Goal: Transaction & Acquisition: Download file/media

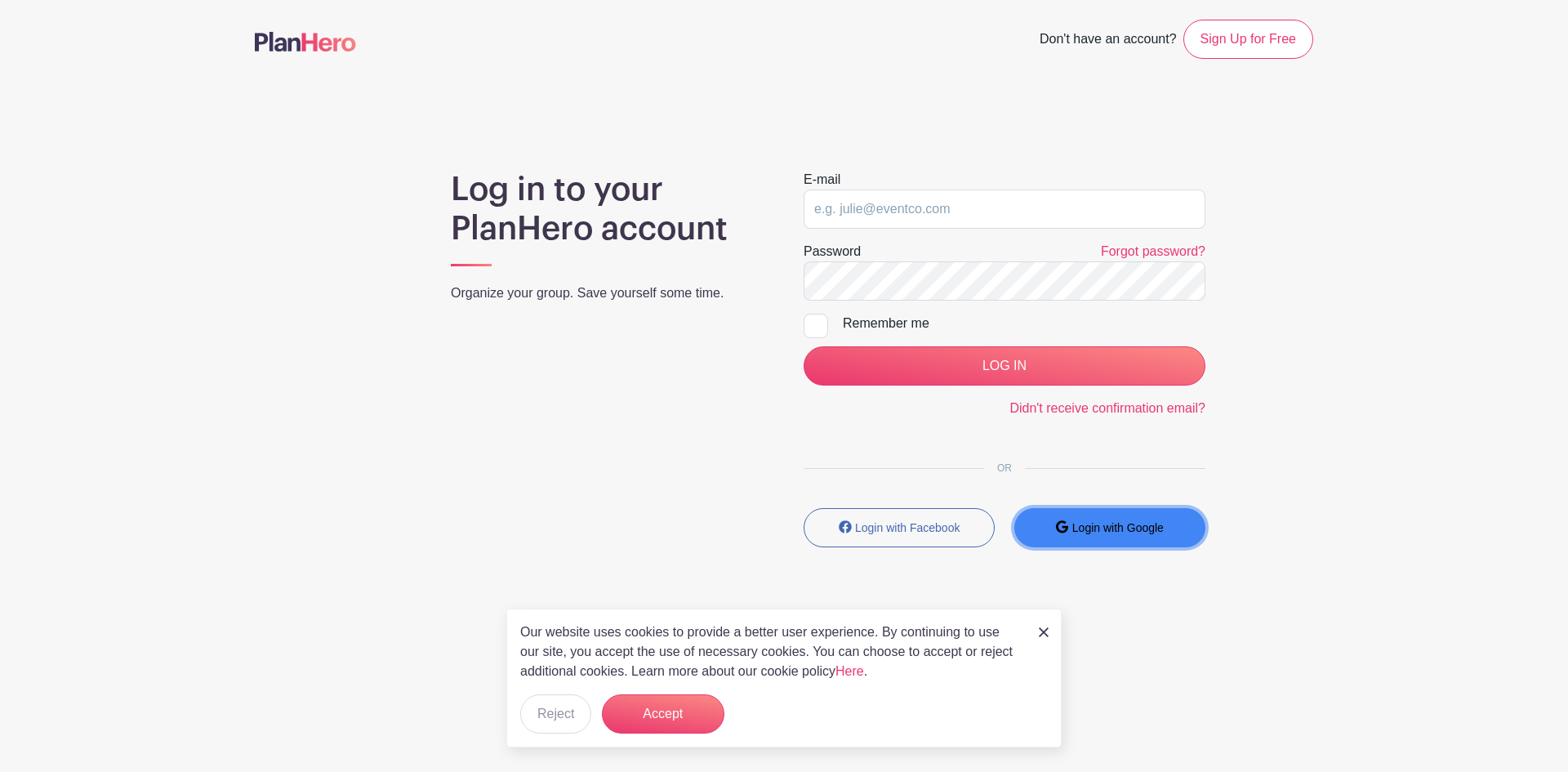
click at [1128, 525] on small "Login with Google" at bounding box center [1118, 527] width 91 height 13
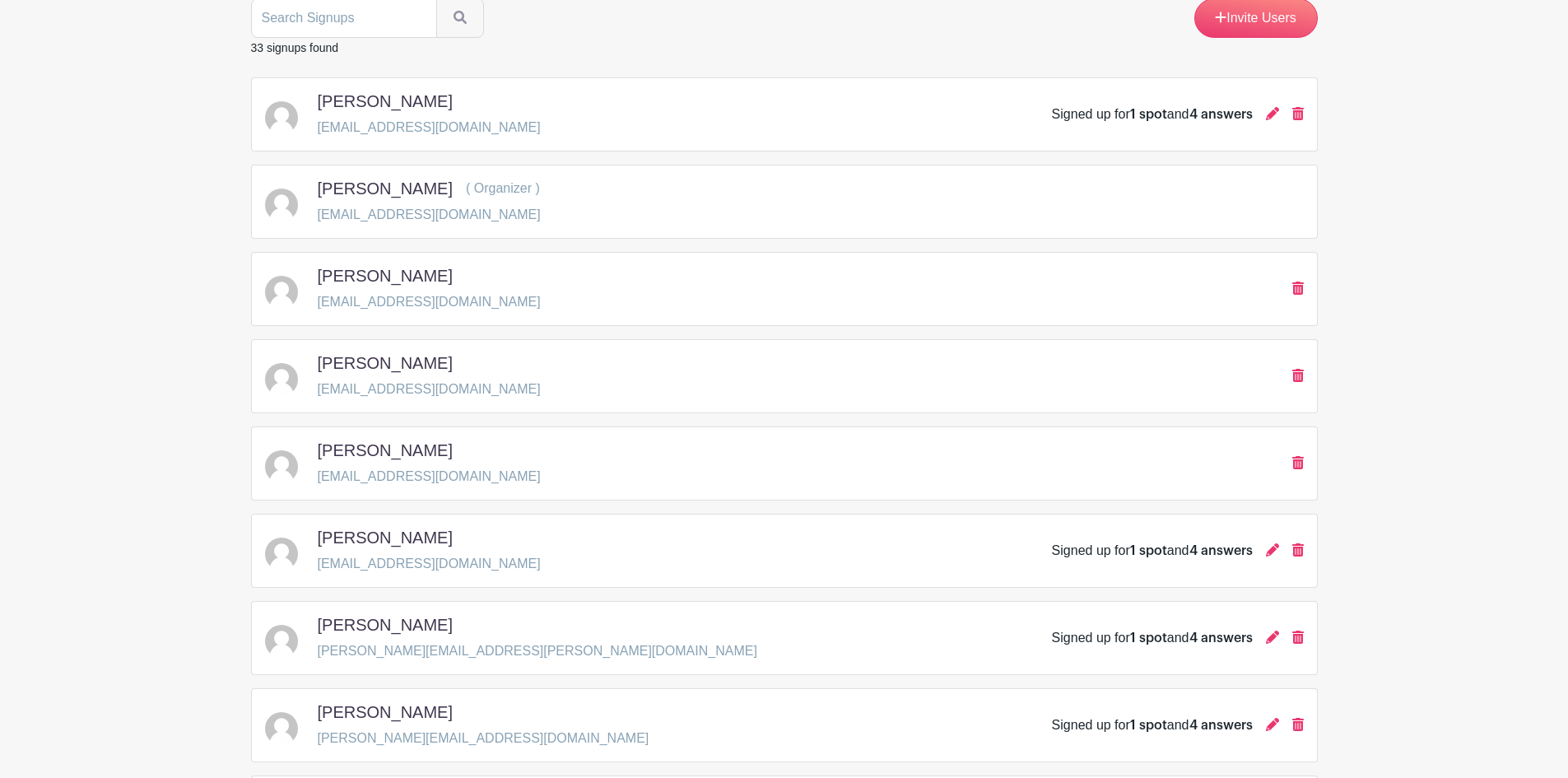
scroll to position [494, 0]
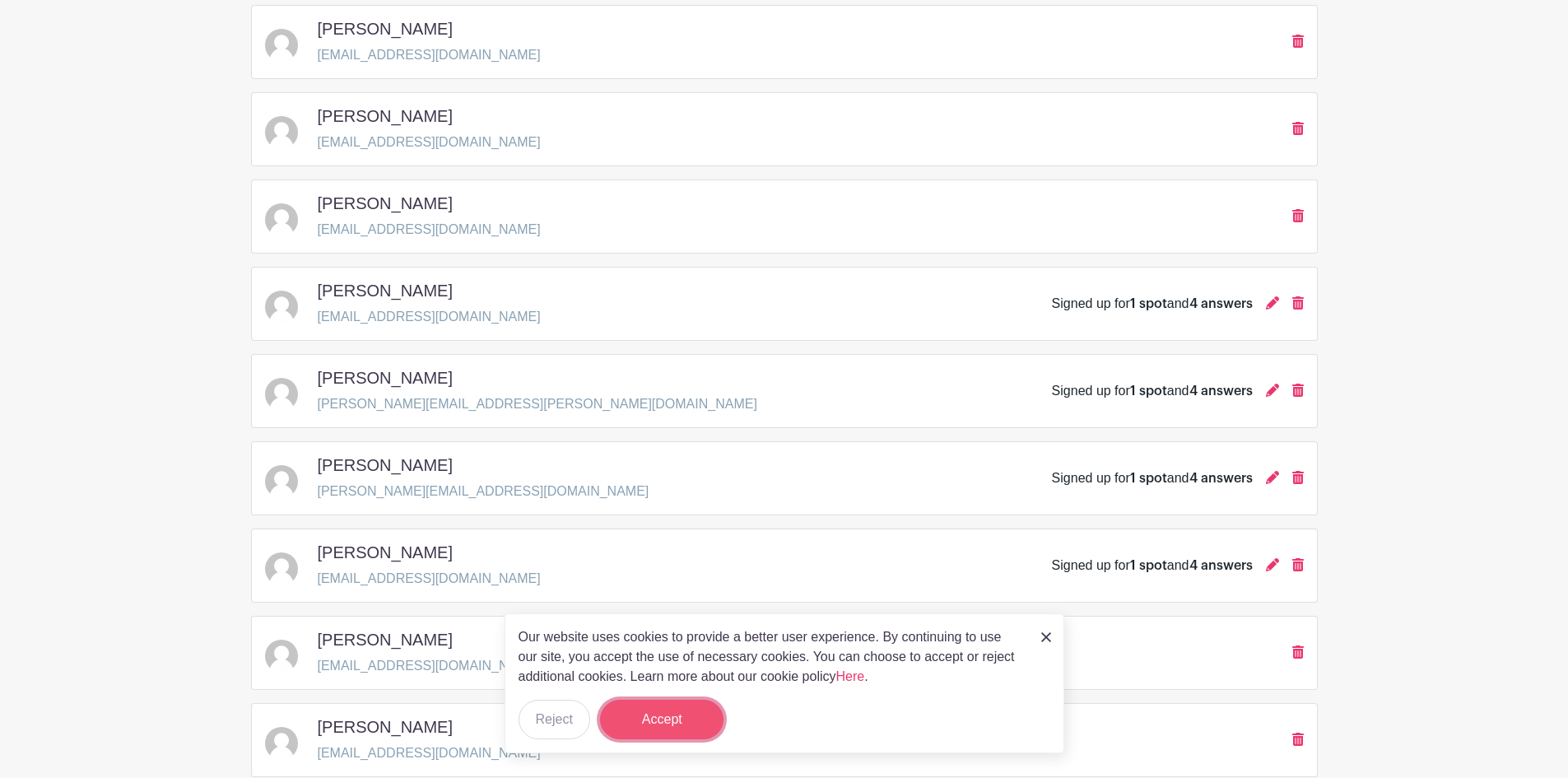
click at [678, 711] on button "Accept" at bounding box center [662, 720] width 124 height 40
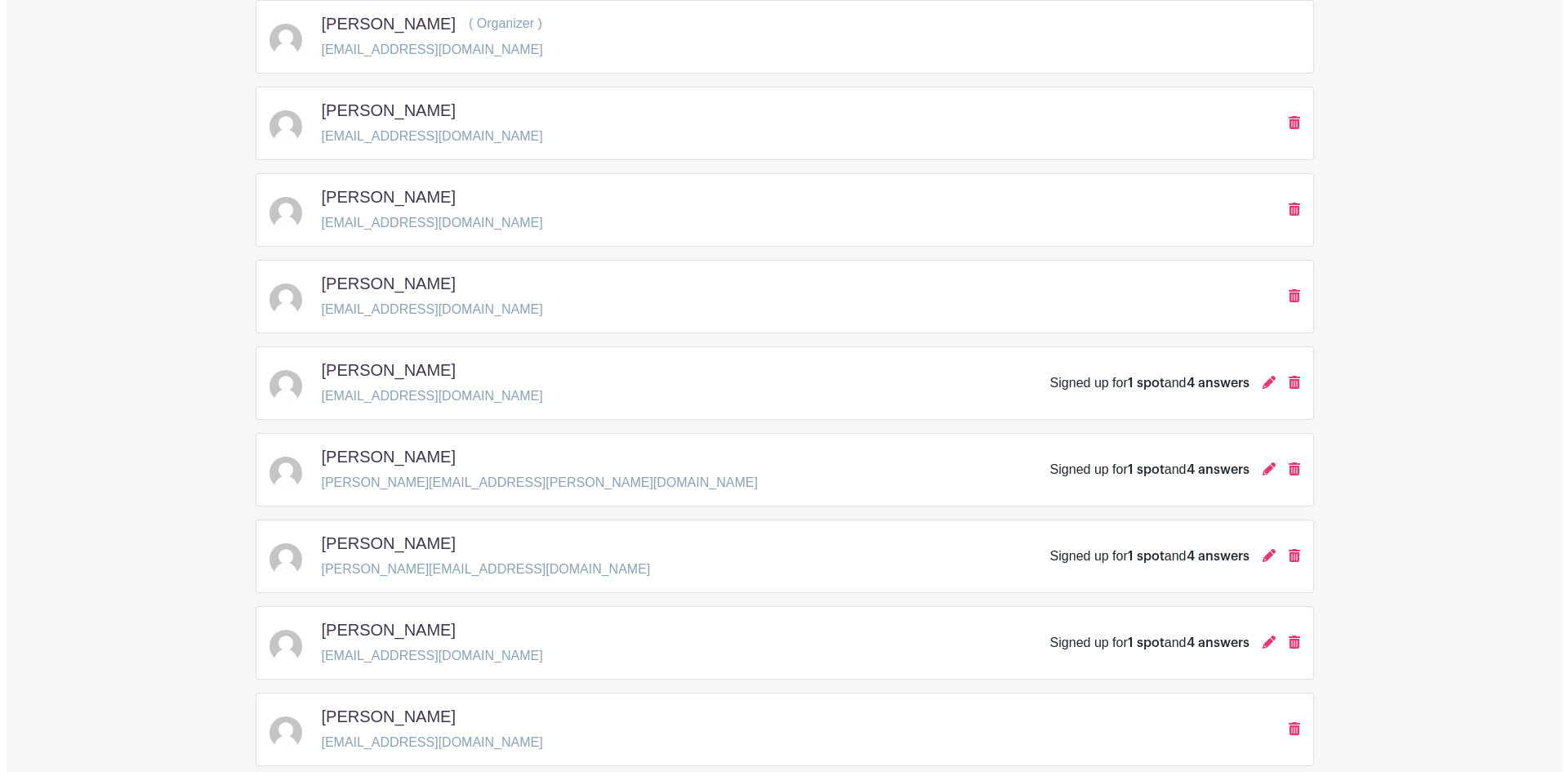
scroll to position [0, 0]
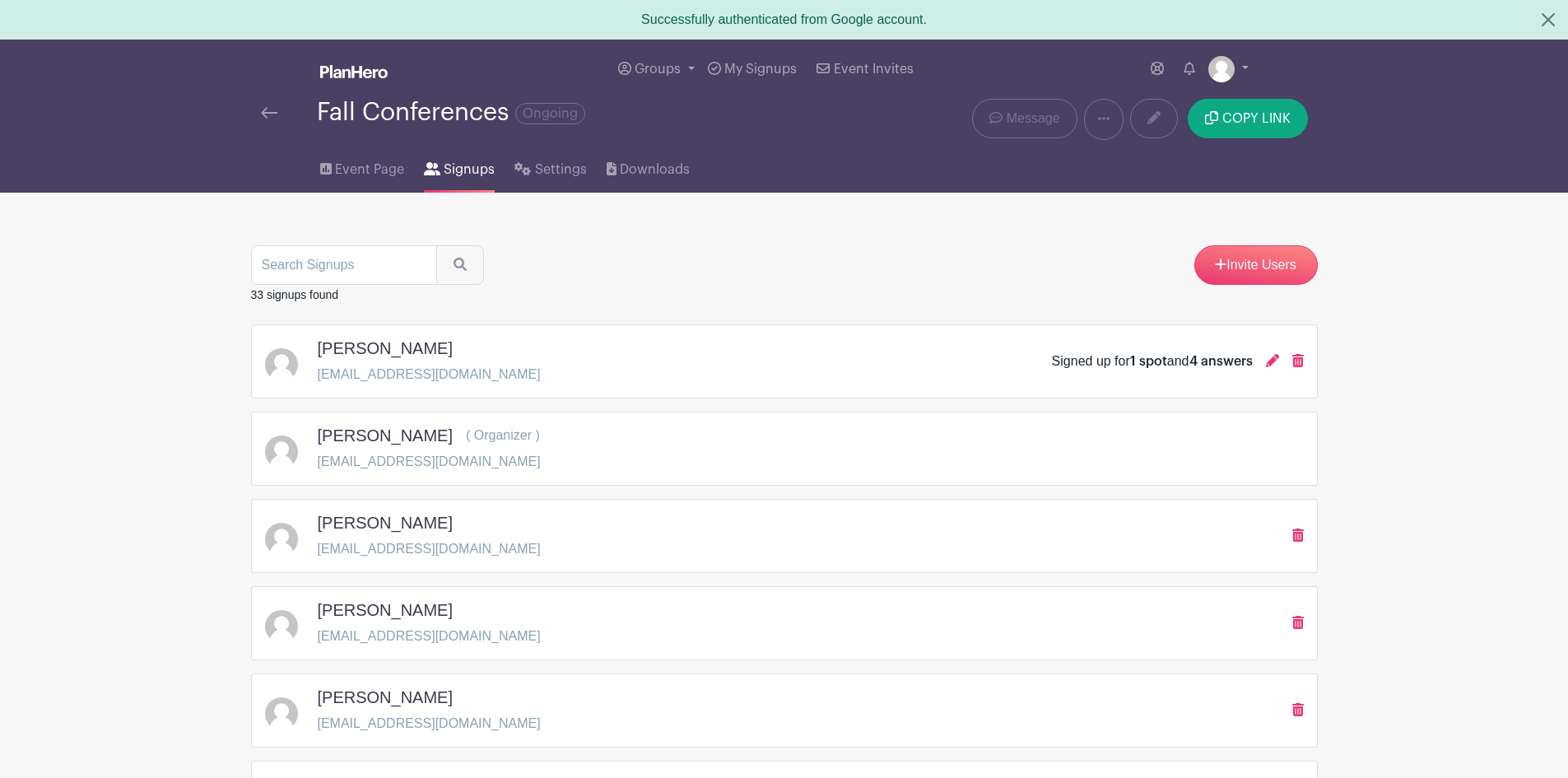
click at [686, 168] on div "Downloads" at bounding box center [658, 166] width 103 height 53
click at [668, 166] on span "Downloads" at bounding box center [654, 170] width 70 height 19
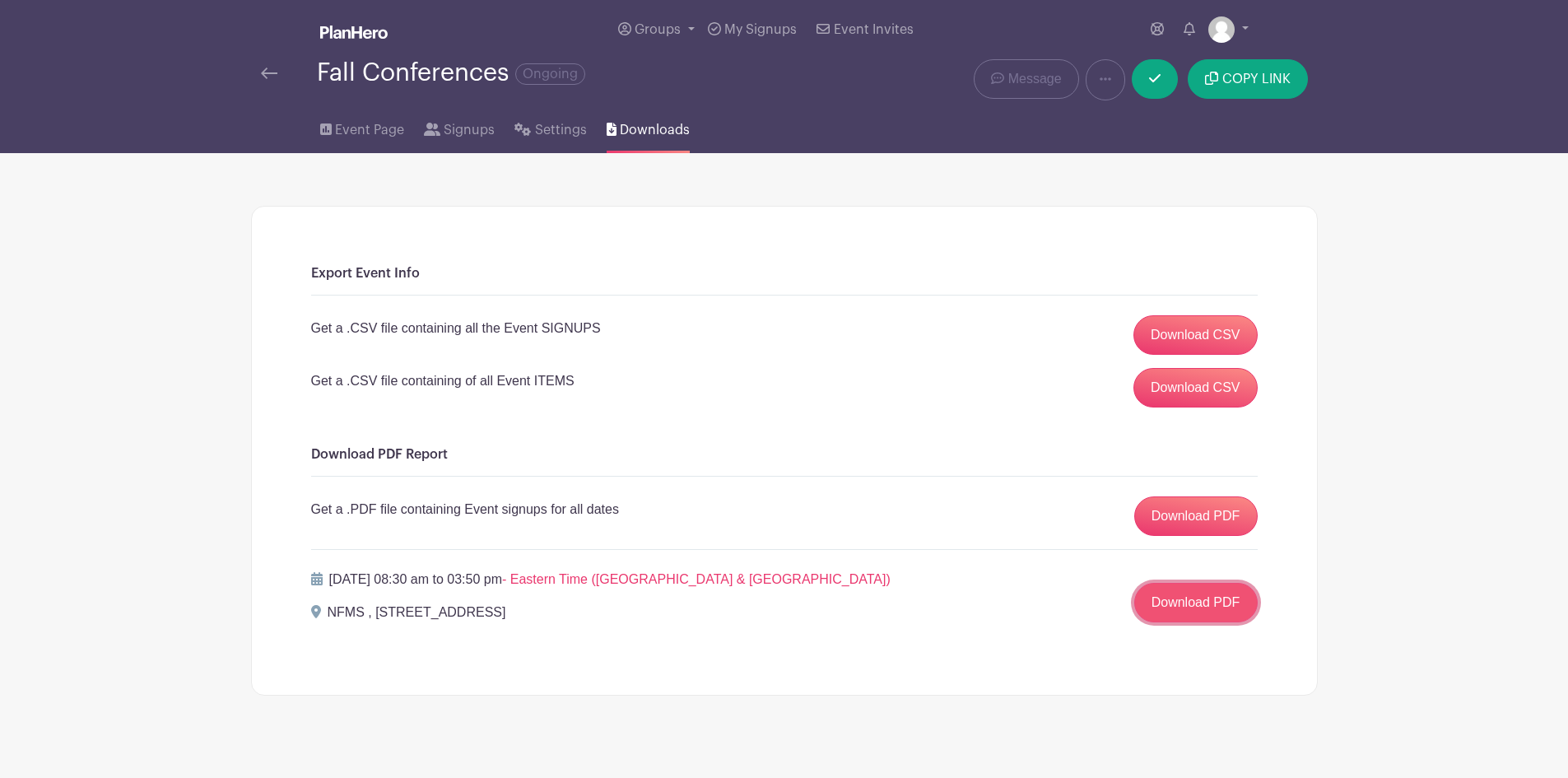
click at [1209, 603] on link "Download PDF" at bounding box center [1196, 602] width 124 height 40
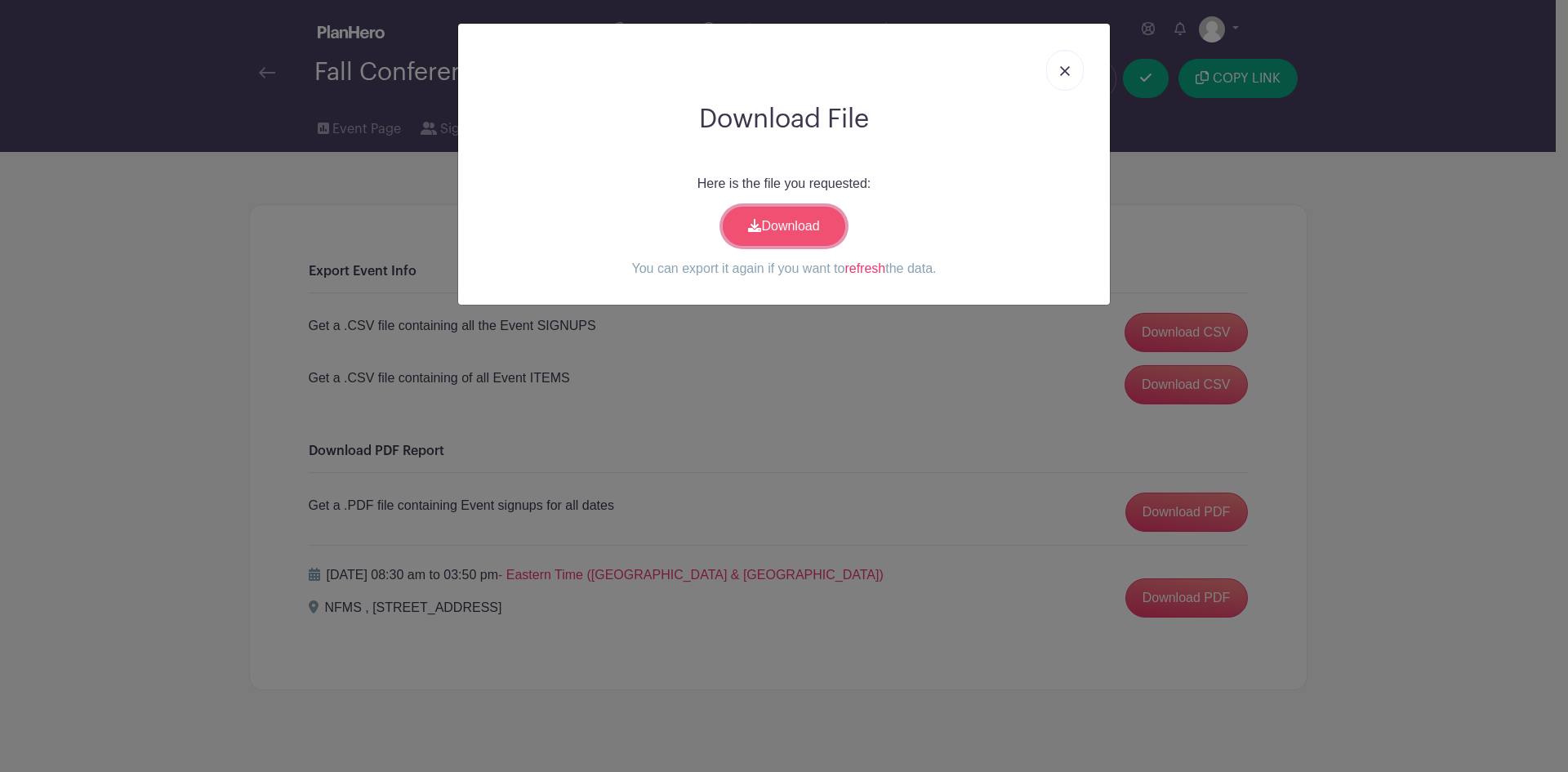
click at [773, 220] on link "Download" at bounding box center [784, 226] width 123 height 39
